Goal: Task Accomplishment & Management: Manage account settings

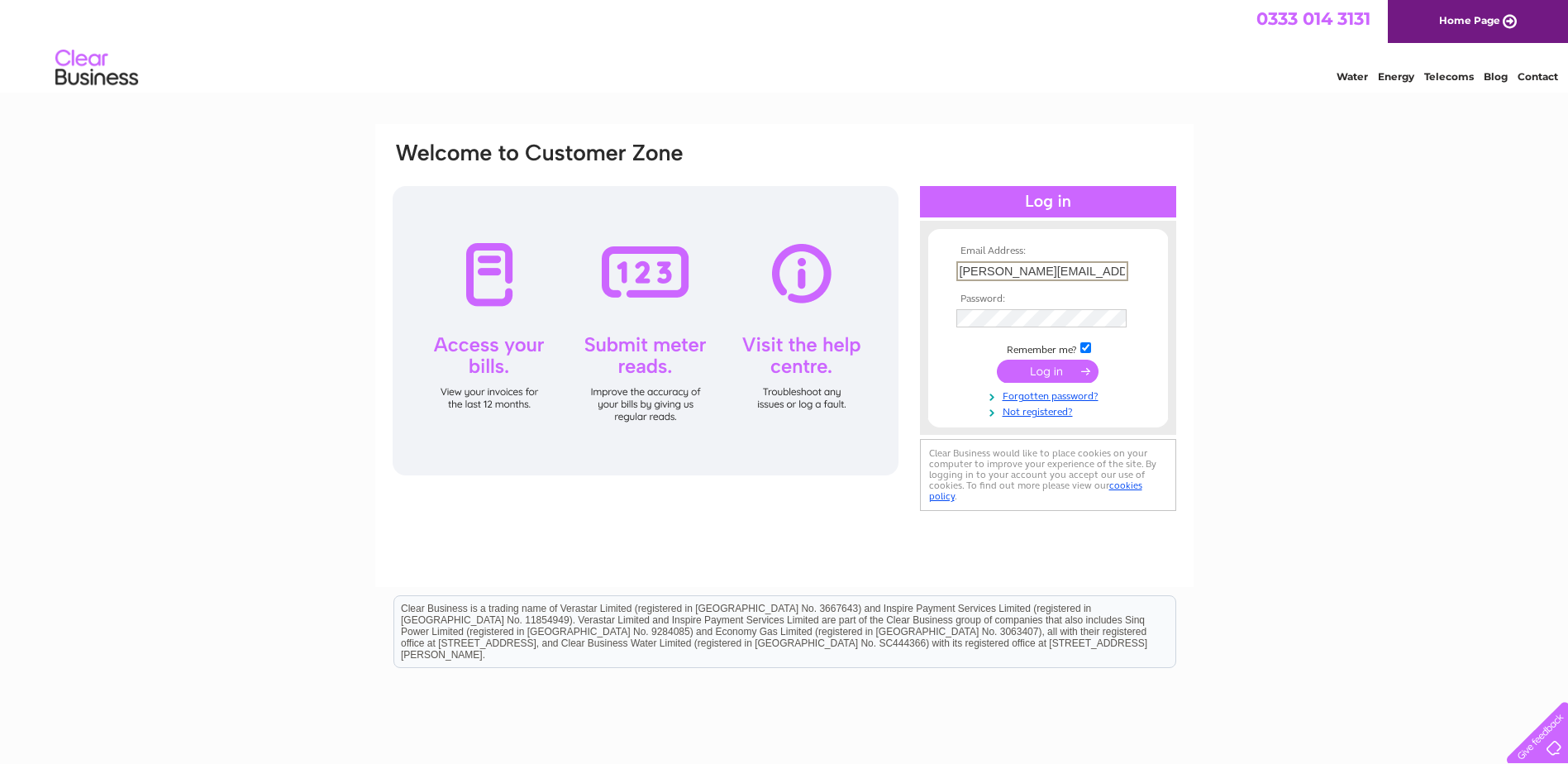
scroll to position [0, 5]
type input "anne@wigtownbookfestival.com"
click at [1055, 377] on input "submit" at bounding box center [1048, 371] width 102 height 23
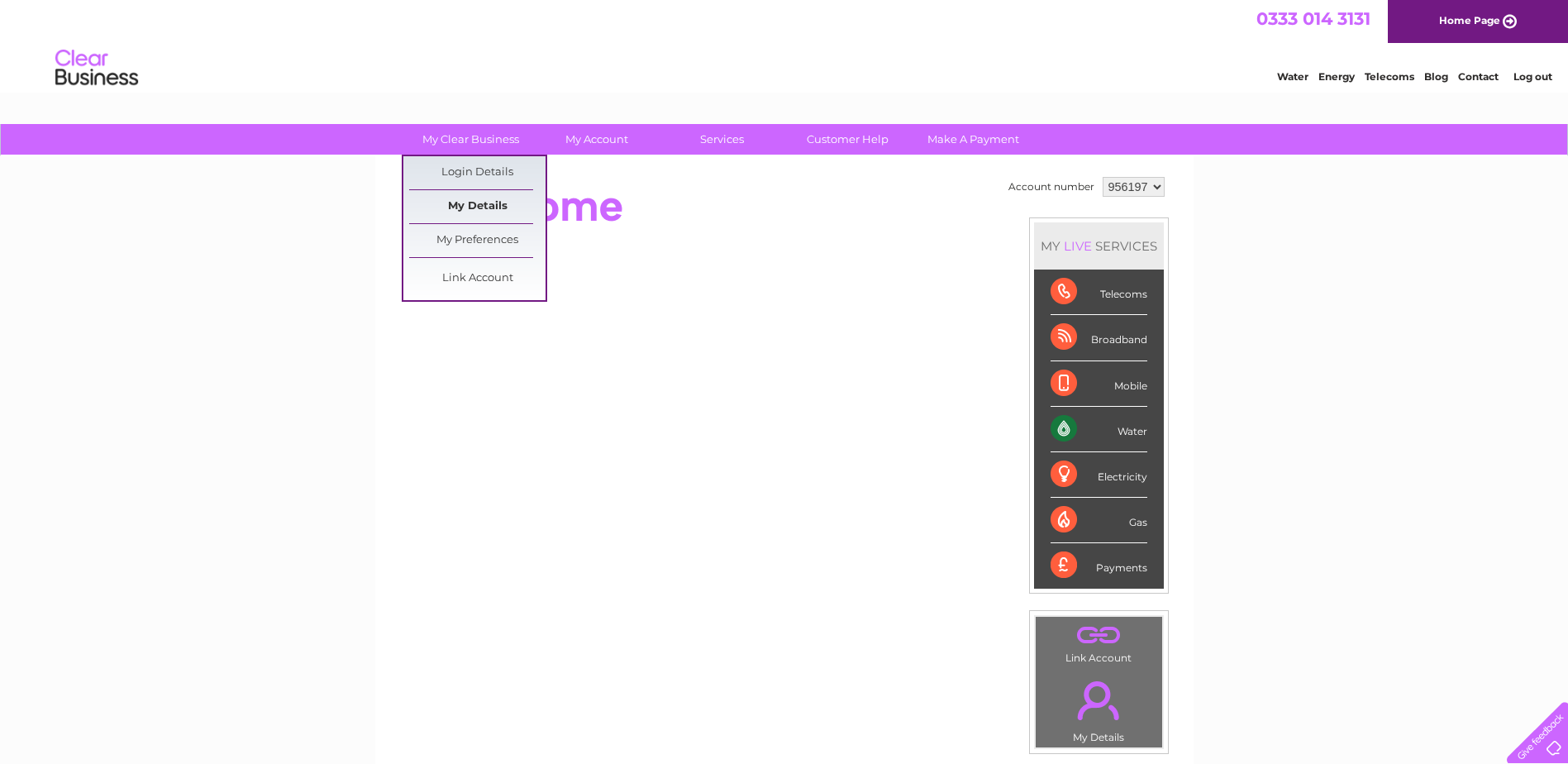
click at [489, 206] on link "My Details" at bounding box center [477, 207] width 136 height 33
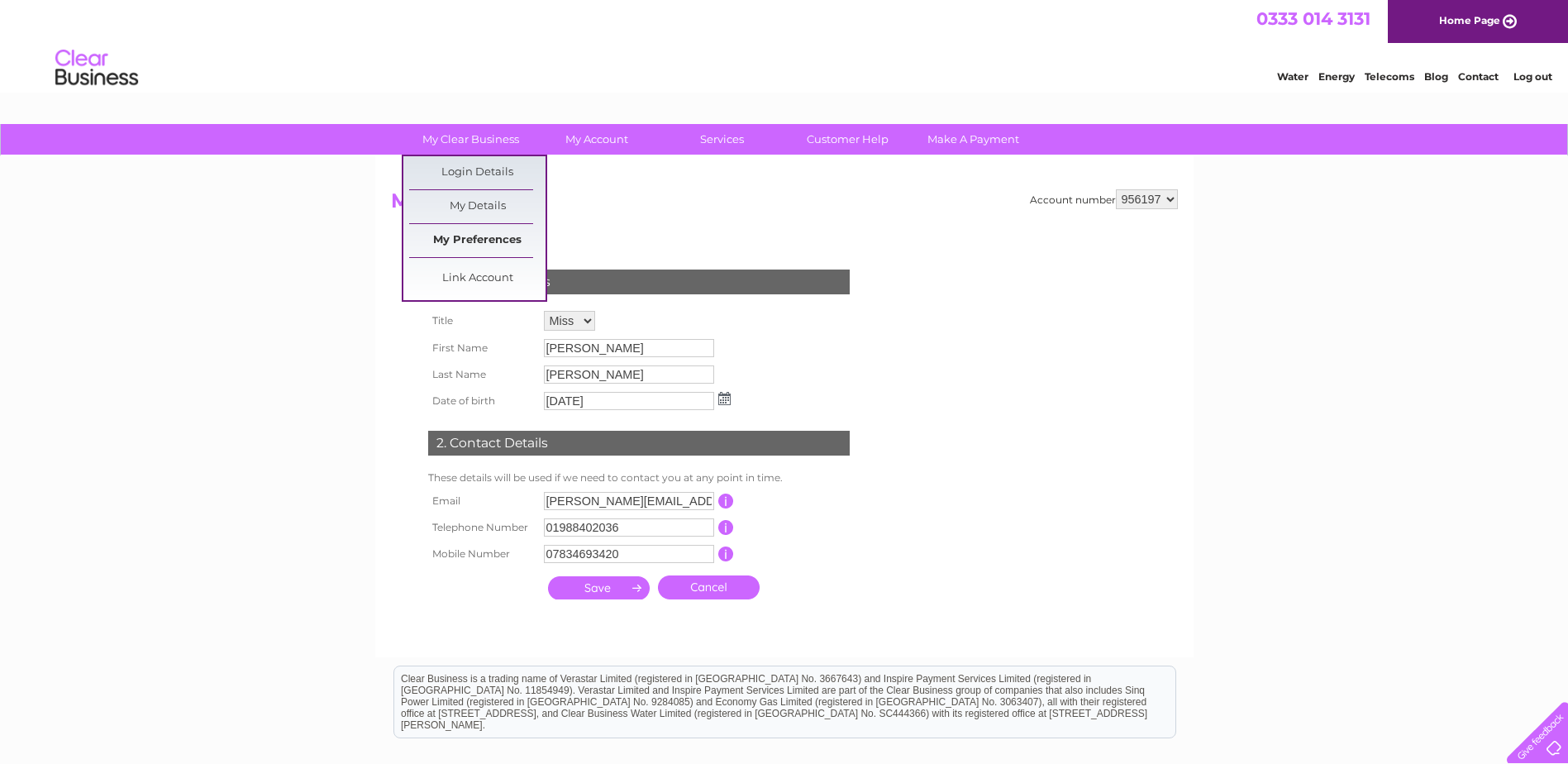
click at [503, 236] on link "My Preferences" at bounding box center [477, 240] width 136 height 33
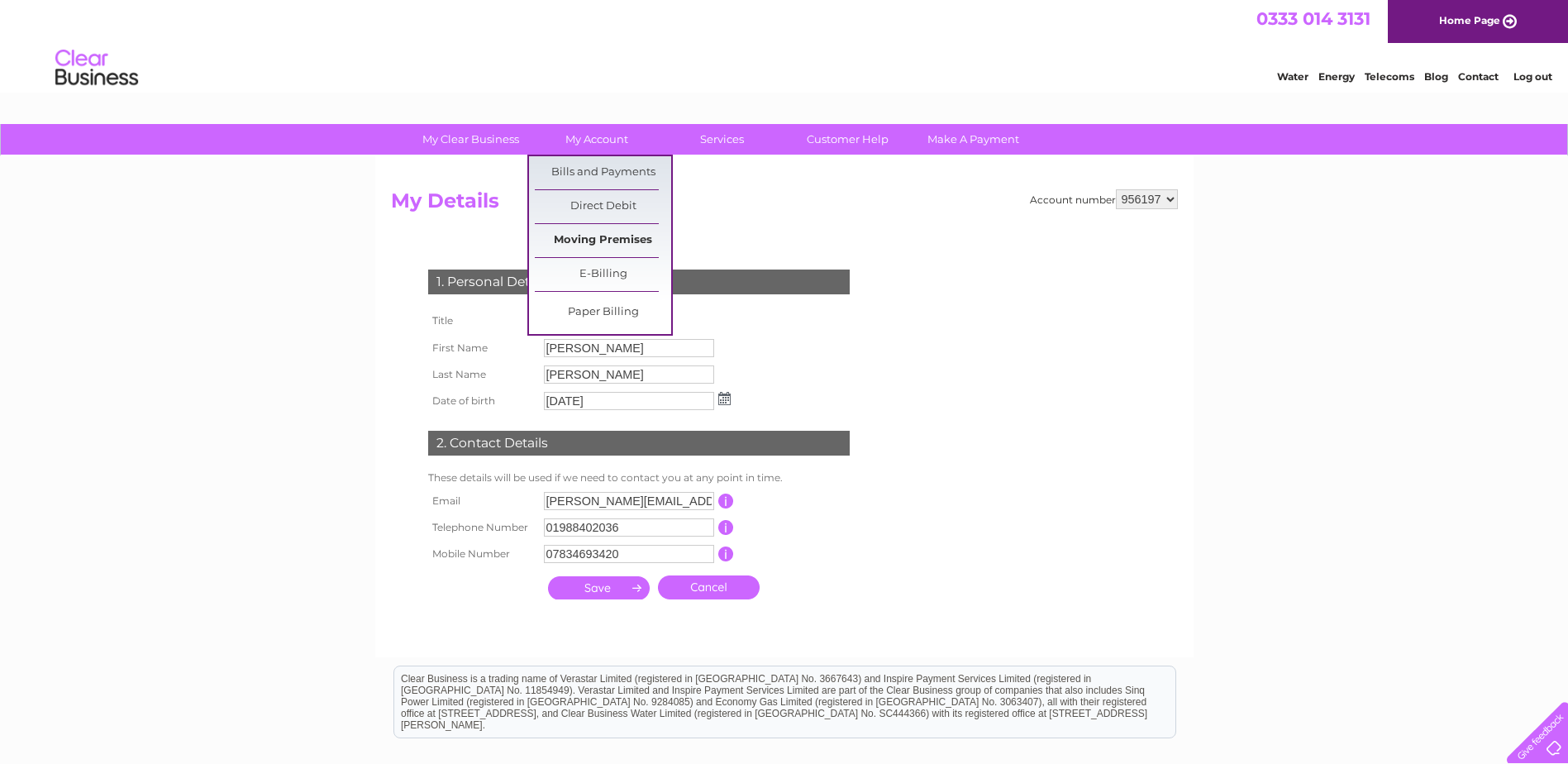
click at [623, 238] on link "Moving Premises" at bounding box center [603, 240] width 136 height 33
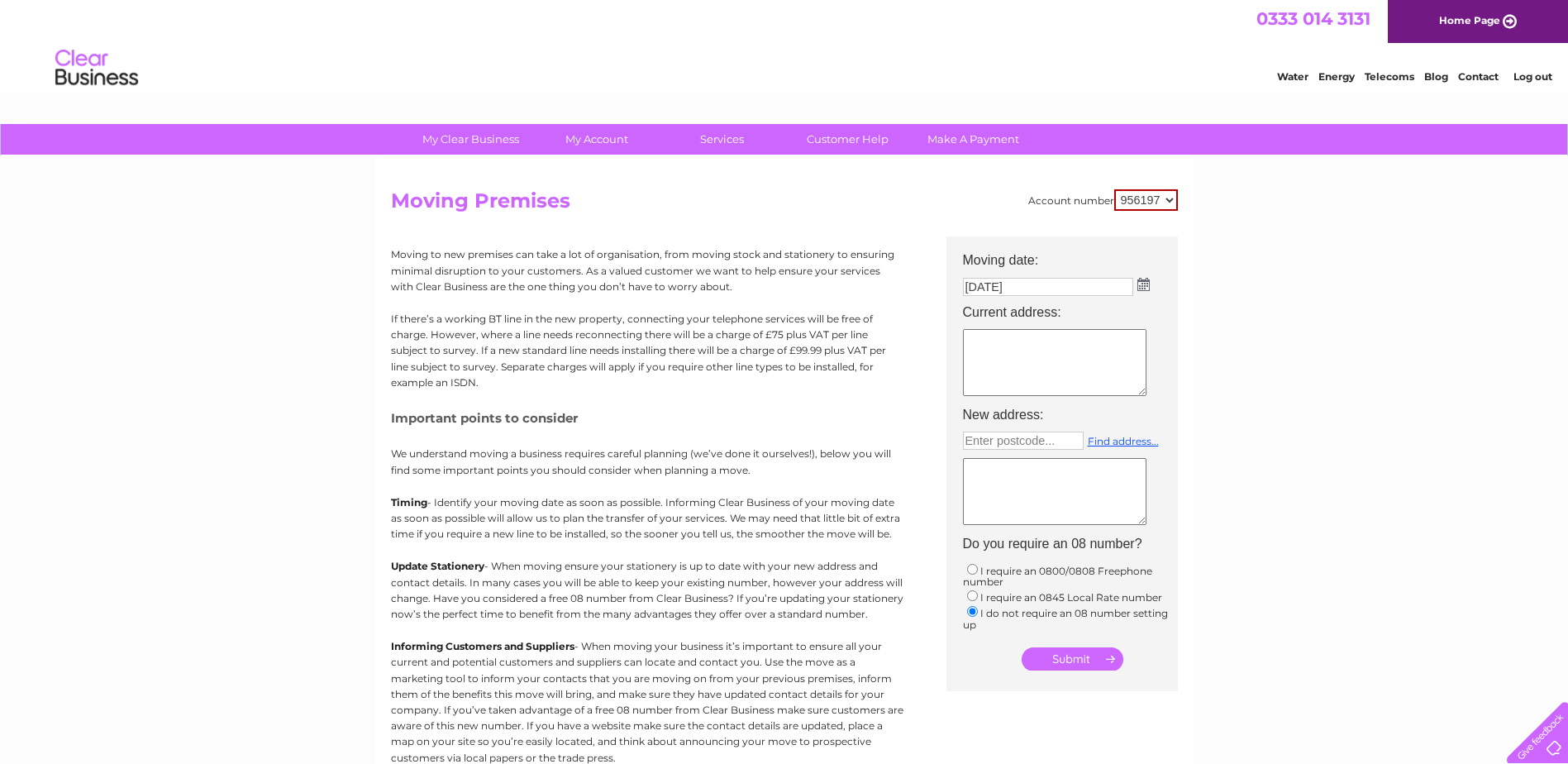
click at [1171, 193] on select "956197 956498" at bounding box center [1146, 200] width 64 height 21
select select "956498"
click at [1115, 190] on select "956197 956498" at bounding box center [1146, 200] width 64 height 21
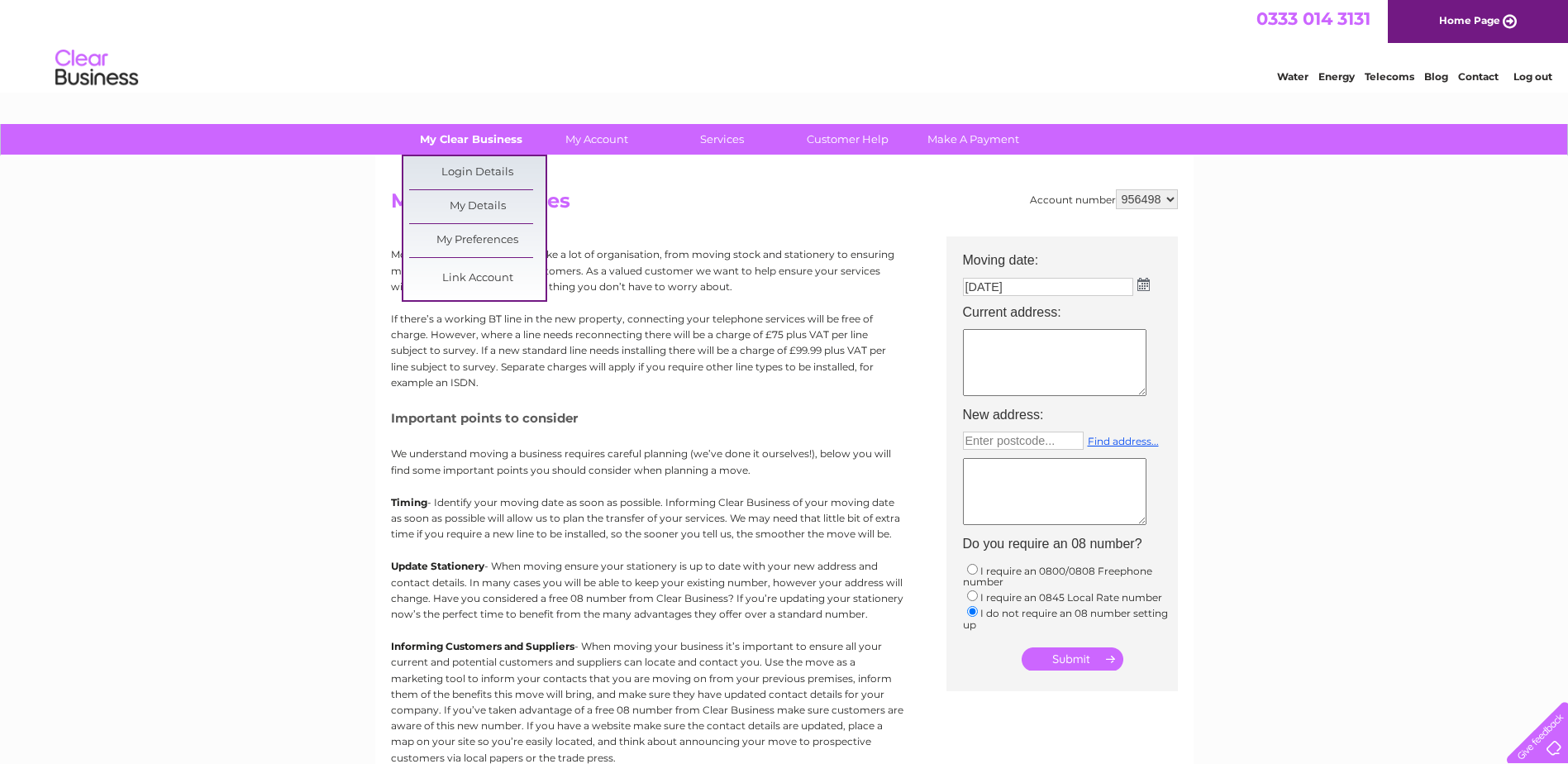
click at [484, 131] on link "My Clear Business" at bounding box center [470, 140] width 136 height 31
click at [469, 163] on link "Login Details" at bounding box center [477, 173] width 136 height 33
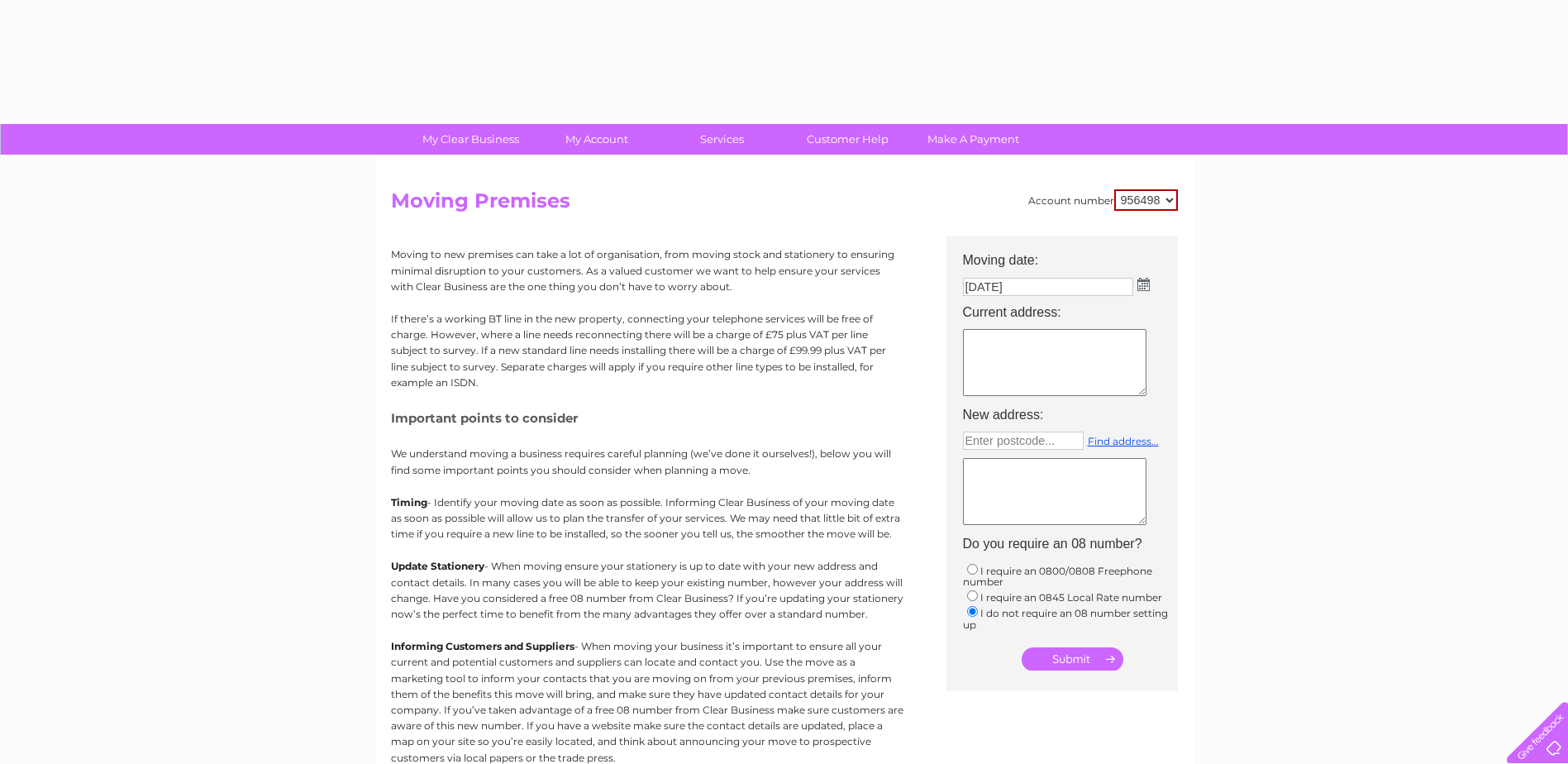
select select "956498"
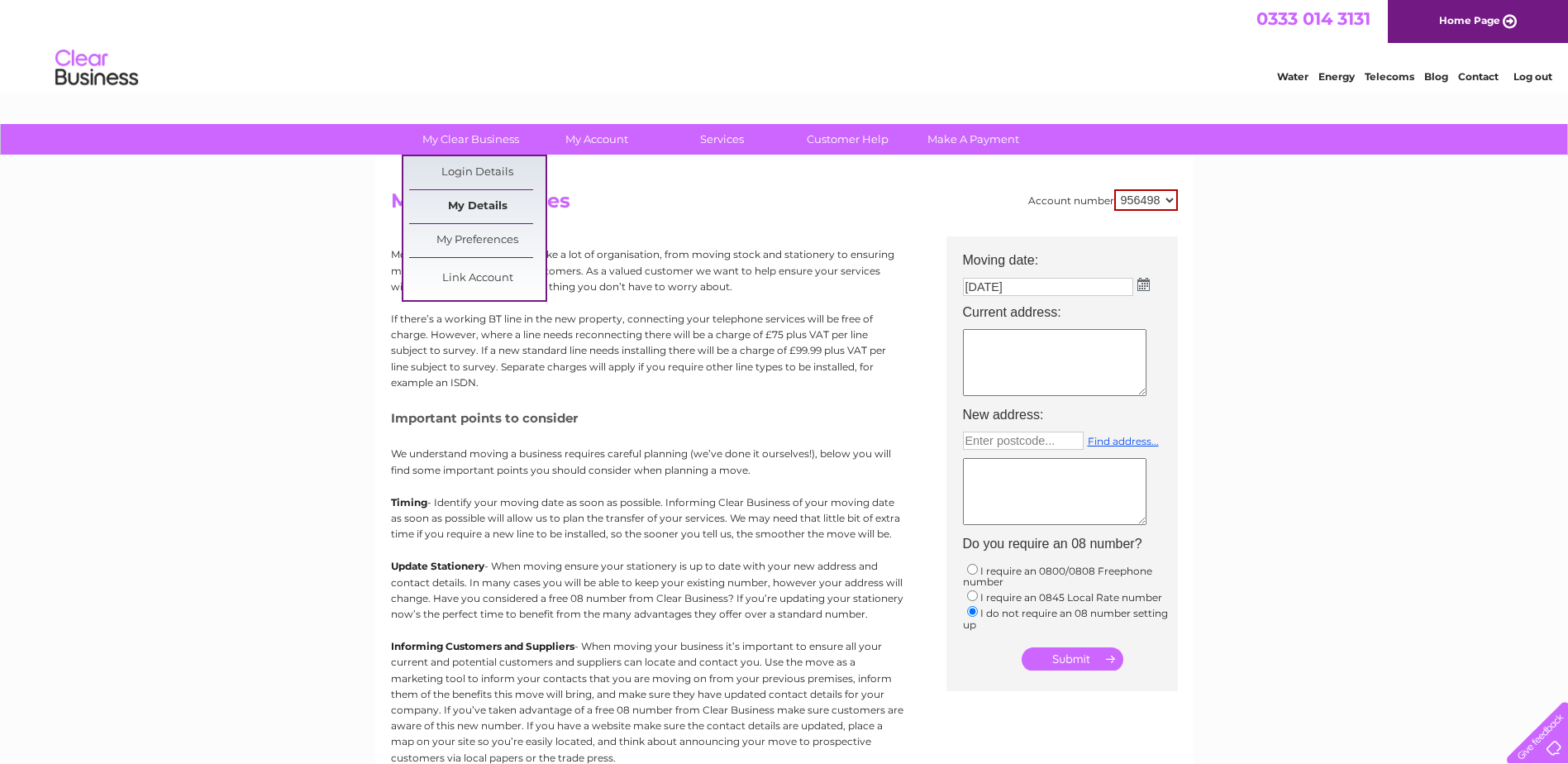
click at [475, 204] on link "My Details" at bounding box center [477, 207] width 136 height 33
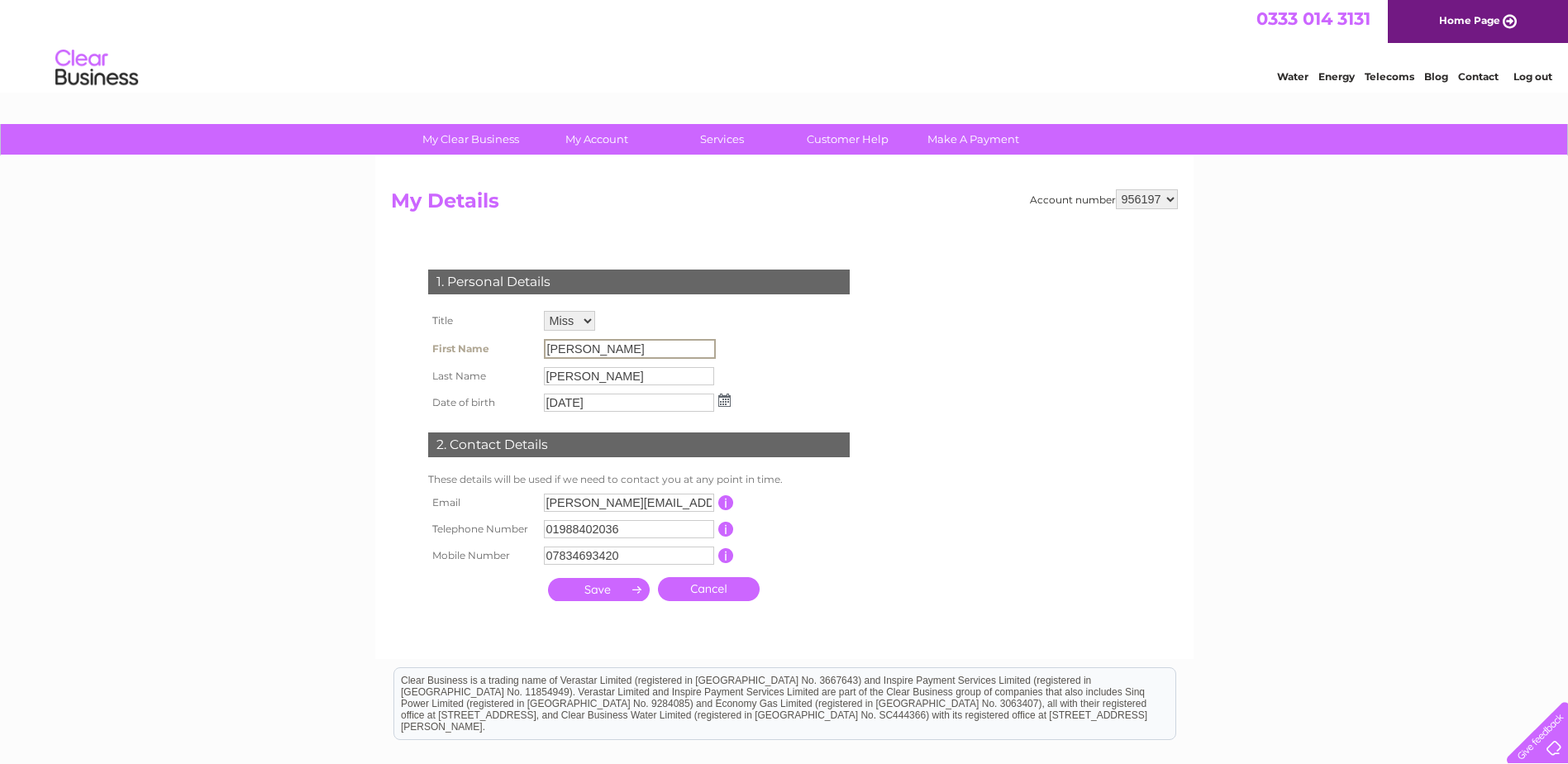
drag, startPoint x: 609, startPoint y: 346, endPoint x: 481, endPoint y: 347, distance: 128.0
click at [481, 347] on tr "First Name [PERSON_NAME]" at bounding box center [580, 349] width 311 height 28
click at [1471, 300] on div "My Clear Business Login Details My Details My Preferences Link Account My Accou…" at bounding box center [784, 533] width 1568 height 818
